Goal: Transaction & Acquisition: Purchase product/service

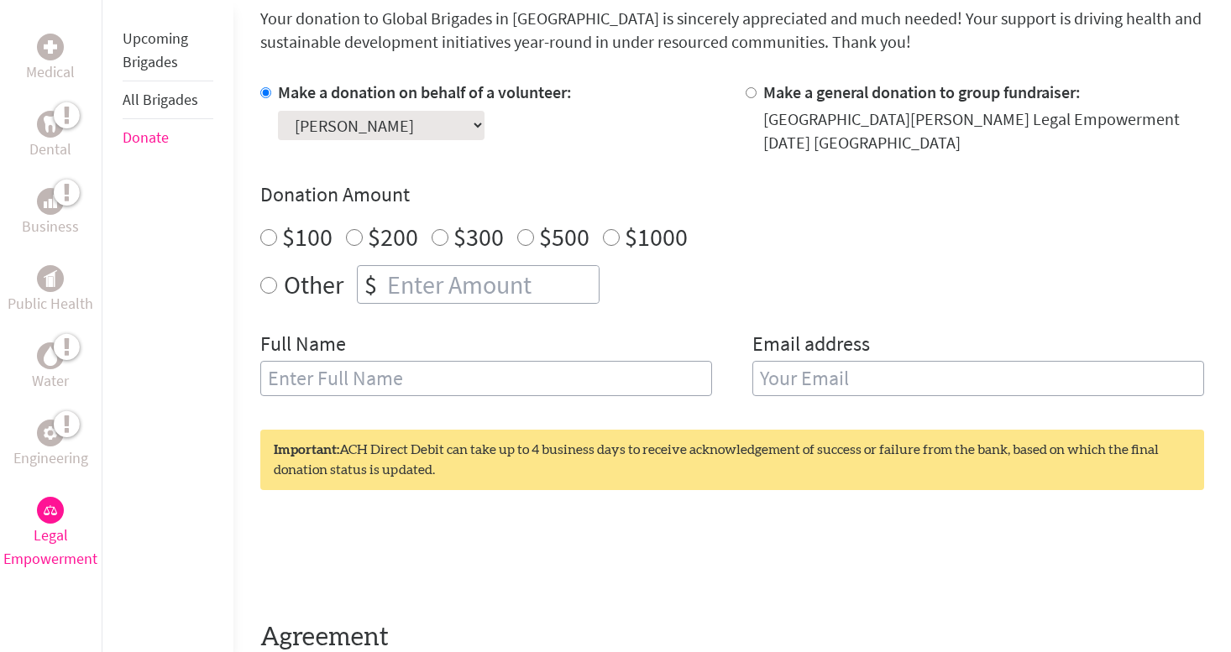
scroll to position [492, 0]
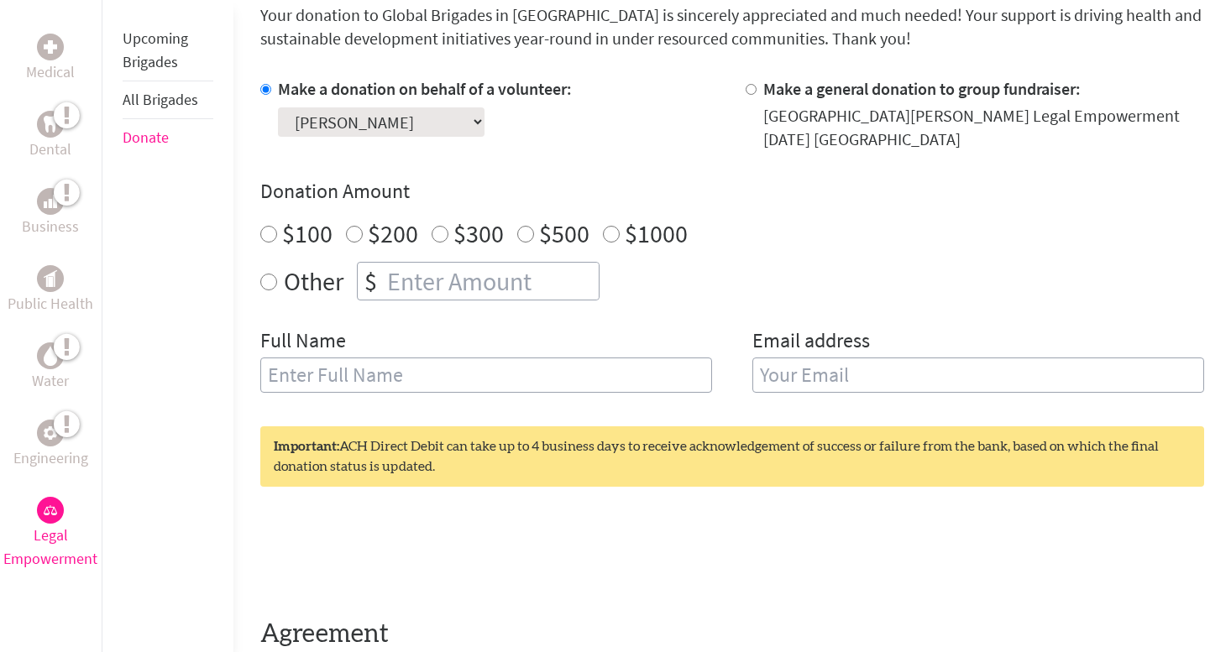
click at [426, 379] on input "text" at bounding box center [486, 375] width 452 height 35
click at [437, 311] on div "Make a donation on behalf of a volunteer: Select a volunteer... [PERSON_NAME] […" at bounding box center [732, 245] width 944 height 336
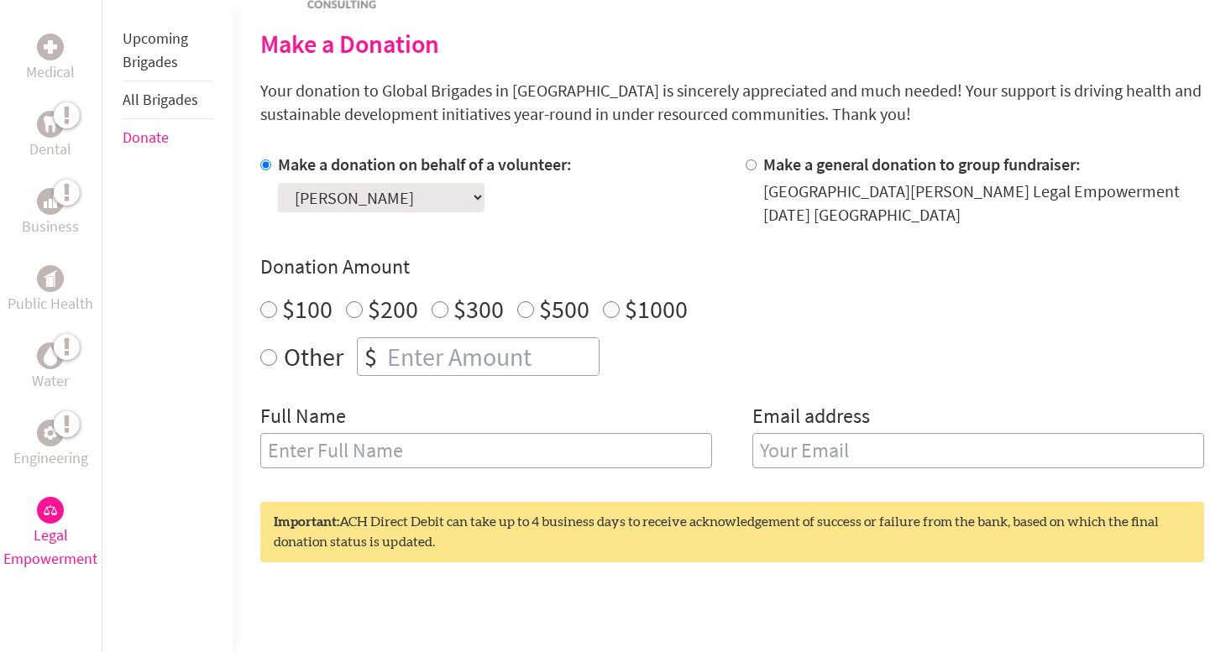
scroll to position [423, 0]
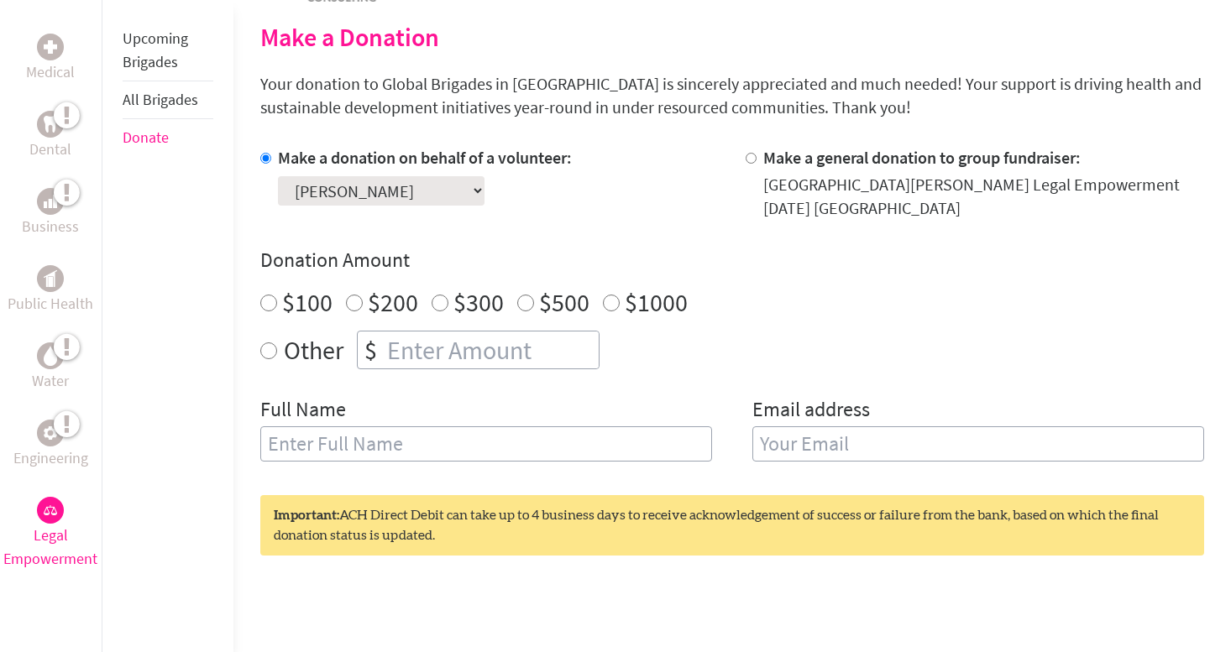
click at [443, 310] on input "$300" at bounding box center [439, 303] width 17 height 17
radio input "true"
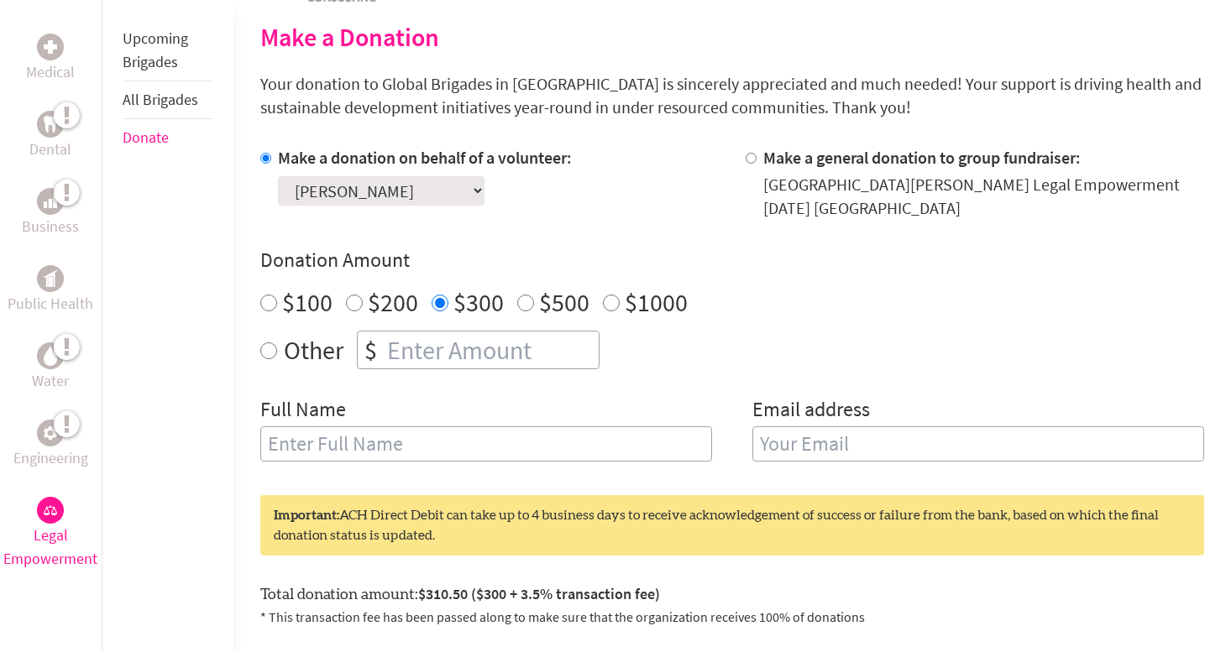
click at [526, 303] on input "$500" at bounding box center [525, 303] width 17 height 17
radio input "true"
click at [374, 447] on input "text" at bounding box center [486, 443] width 452 height 35
type input "[PERSON_NAME]"
click at [863, 447] on input "email" at bounding box center [978, 443] width 452 height 35
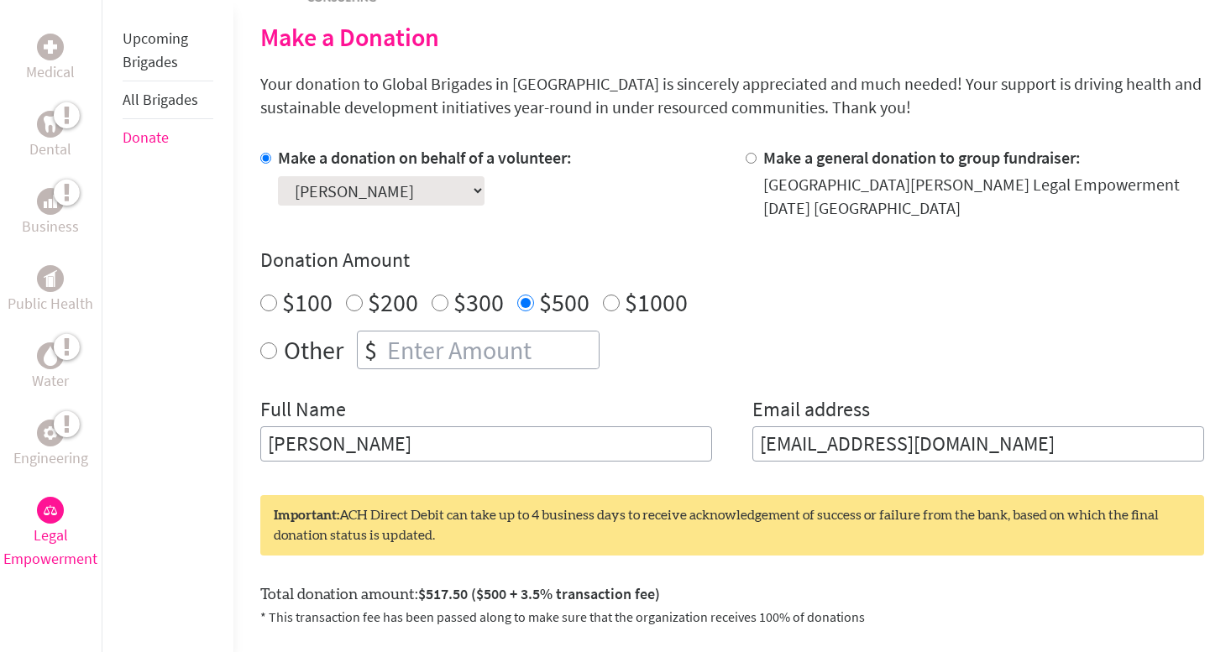
type input "[EMAIL_ADDRESS][DOMAIN_NAME]"
click at [953, 347] on div "Other $" at bounding box center [732, 350] width 944 height 39
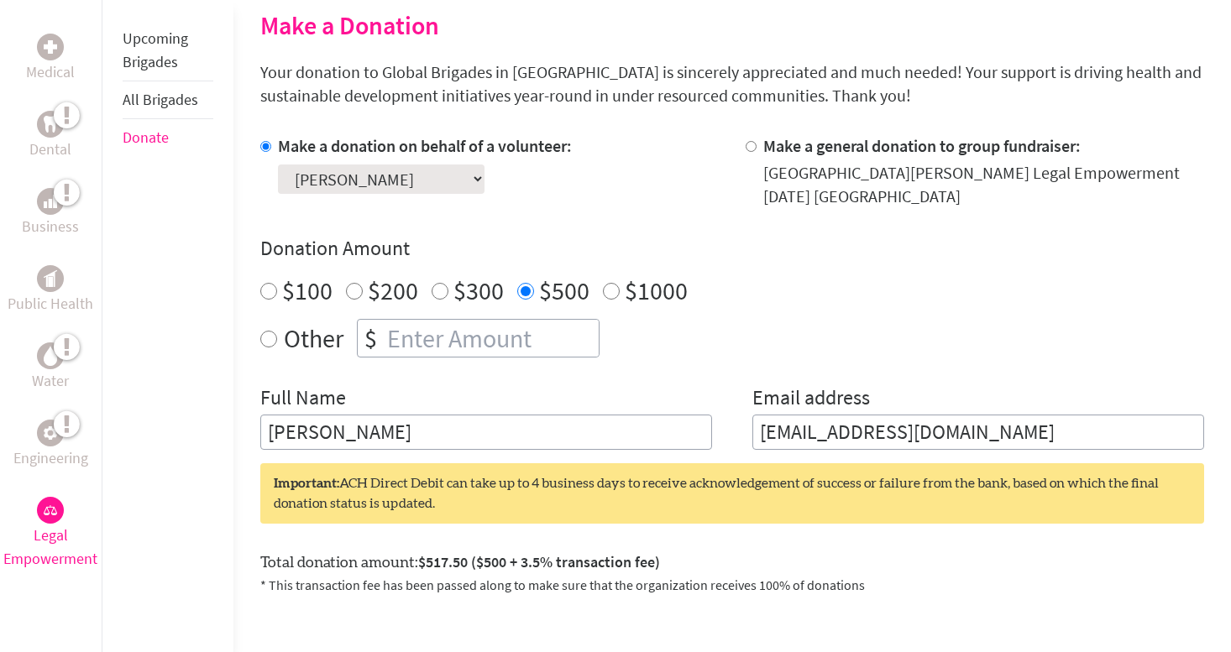
scroll to position [429, 0]
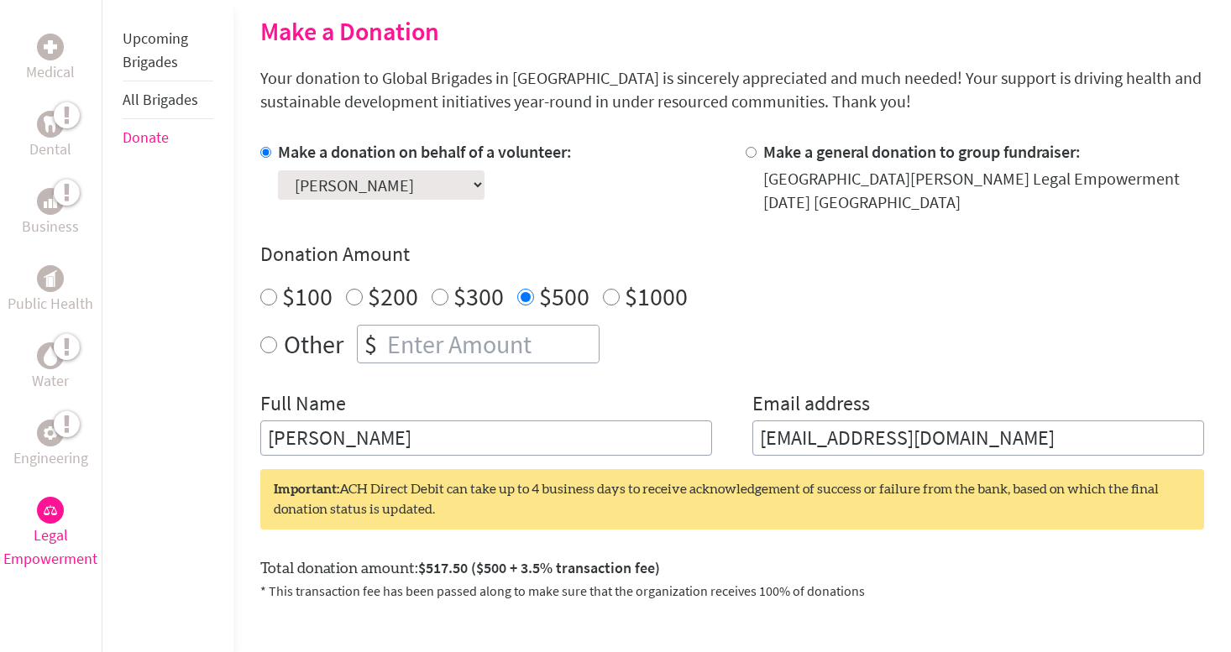
click at [411, 185] on select "Select a volunteer... [PERSON_NAME] [PERSON_NAME] [PERSON_NAME] [PERSON_NAME] […" at bounding box center [381, 184] width 207 height 29
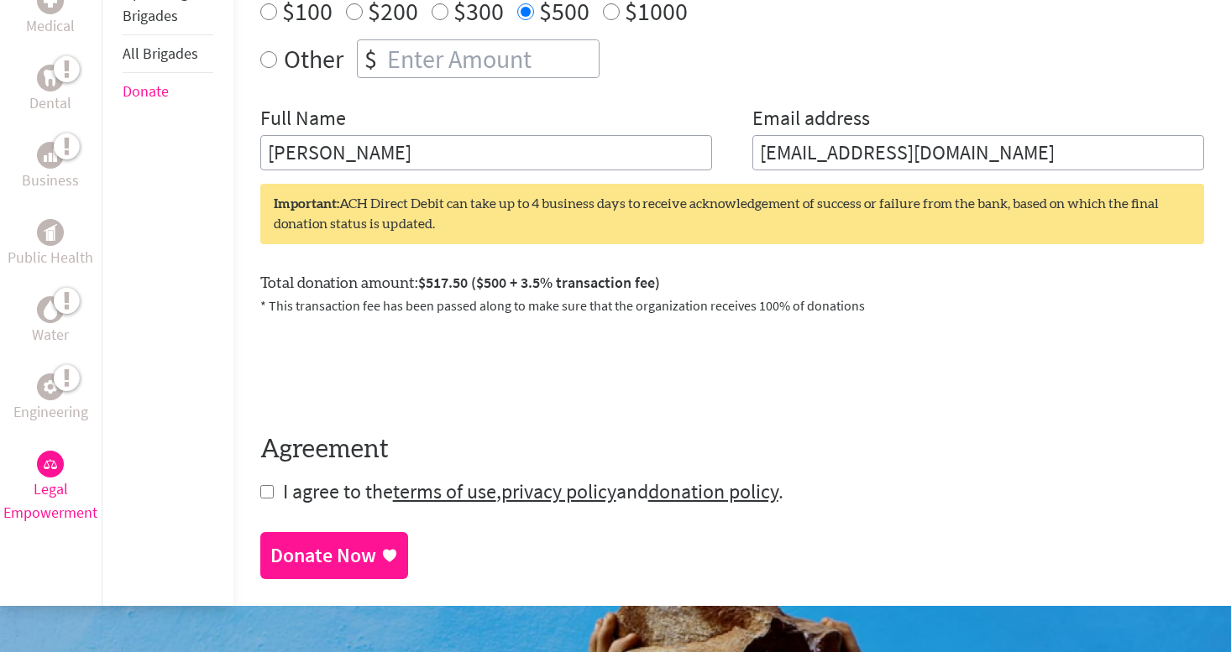
scroll to position [717, 0]
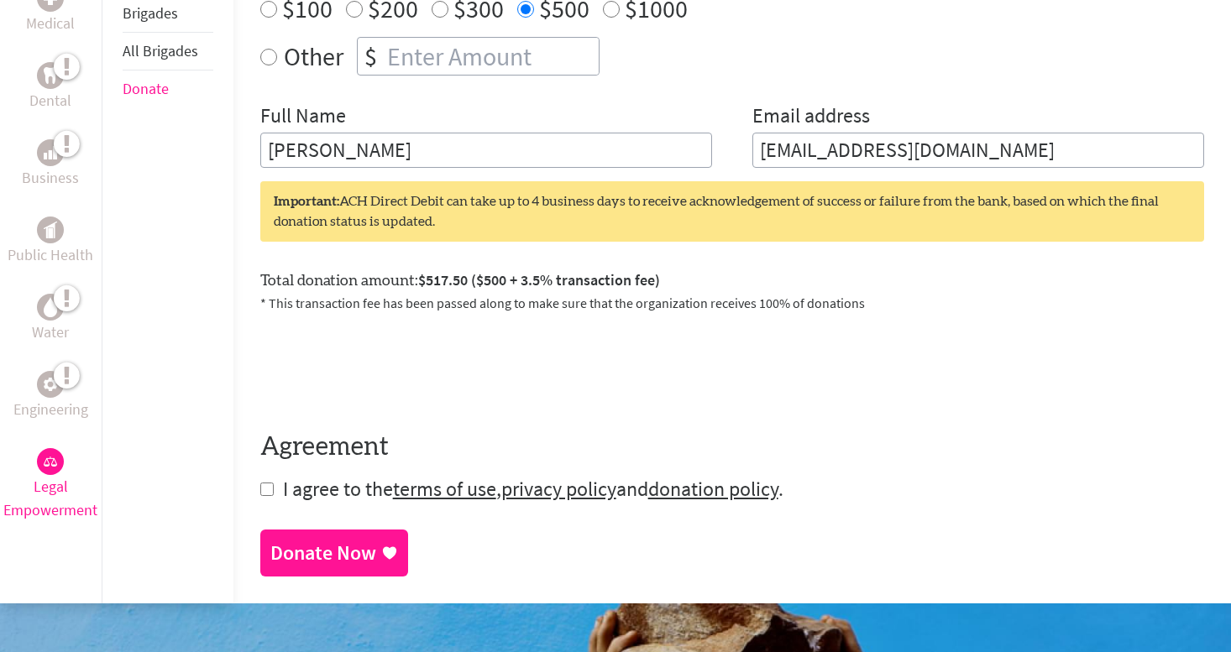
click at [261, 490] on input "checkbox" at bounding box center [266, 489] width 13 height 13
checkbox input "true"
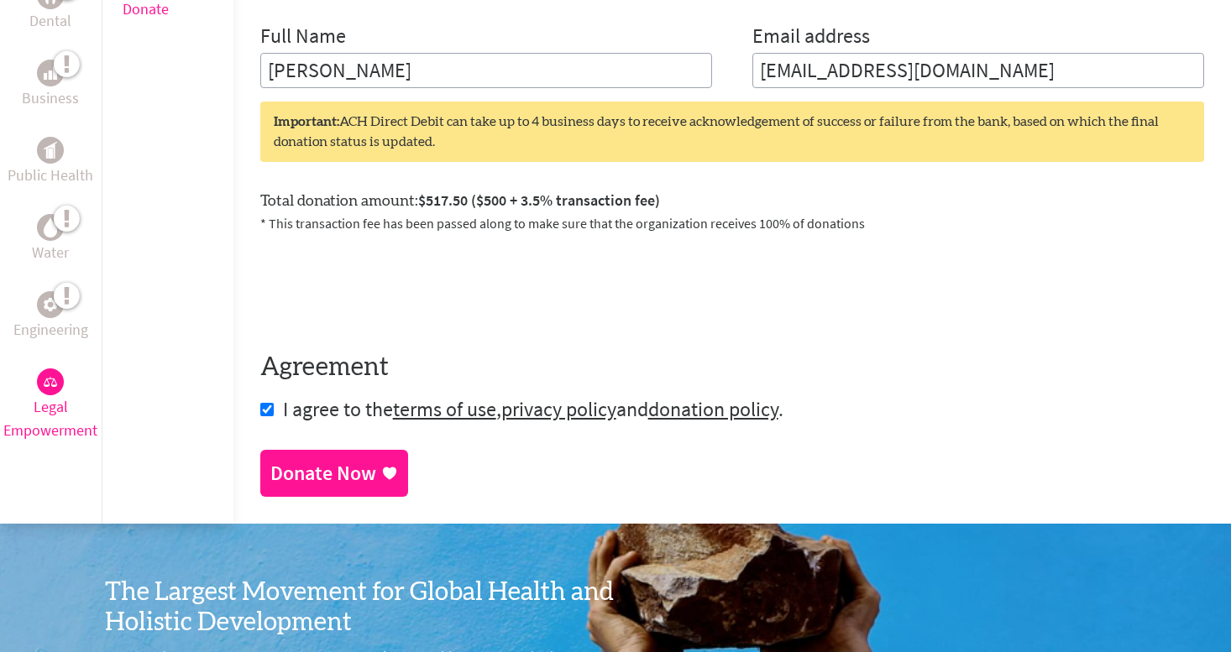
scroll to position [806, 0]
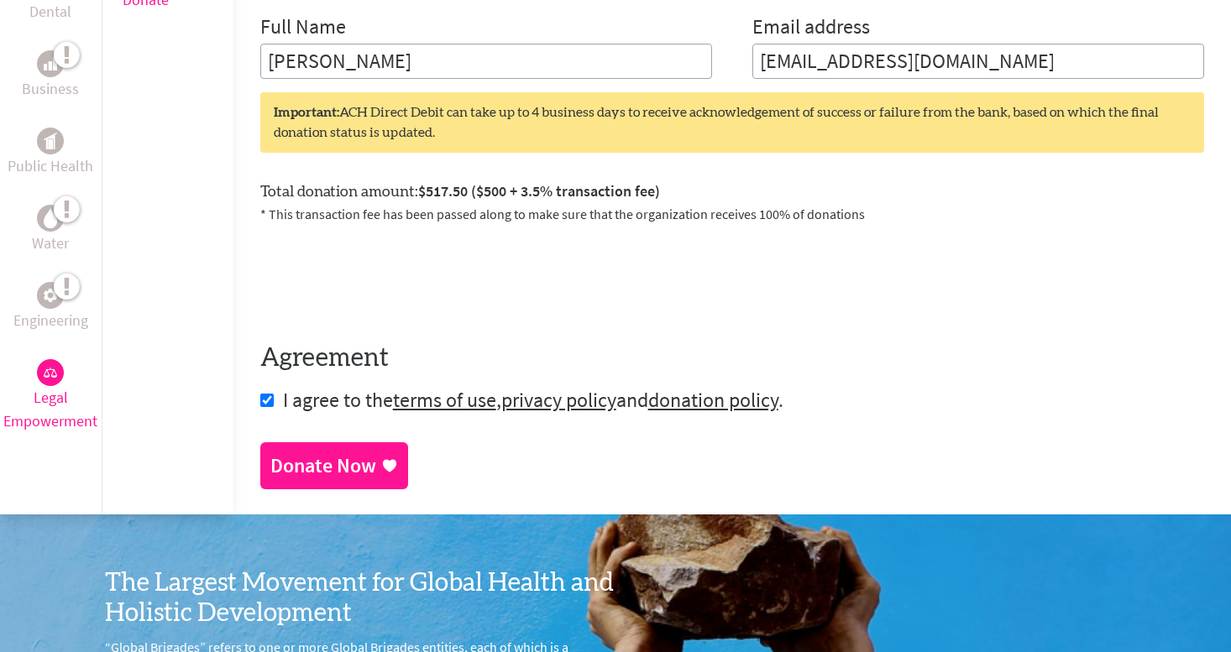
click at [348, 455] on div "Donate Now" at bounding box center [323, 465] width 106 height 27
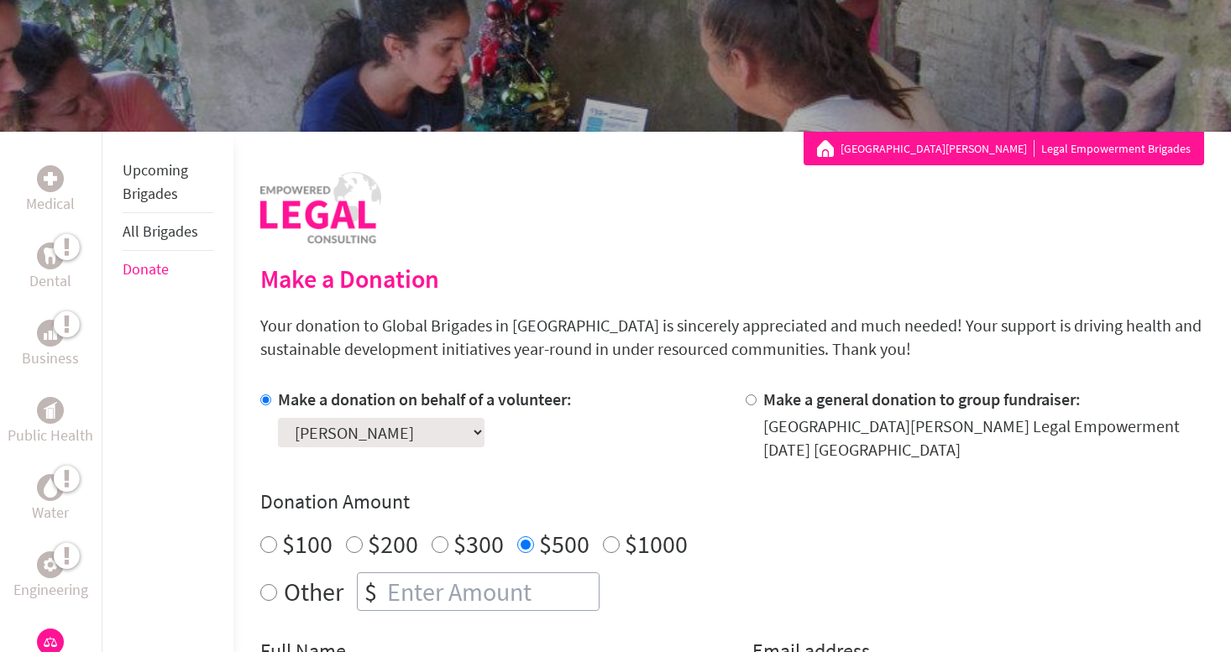
scroll to position [217, 0]
